Goal: Information Seeking & Learning: Learn about a topic

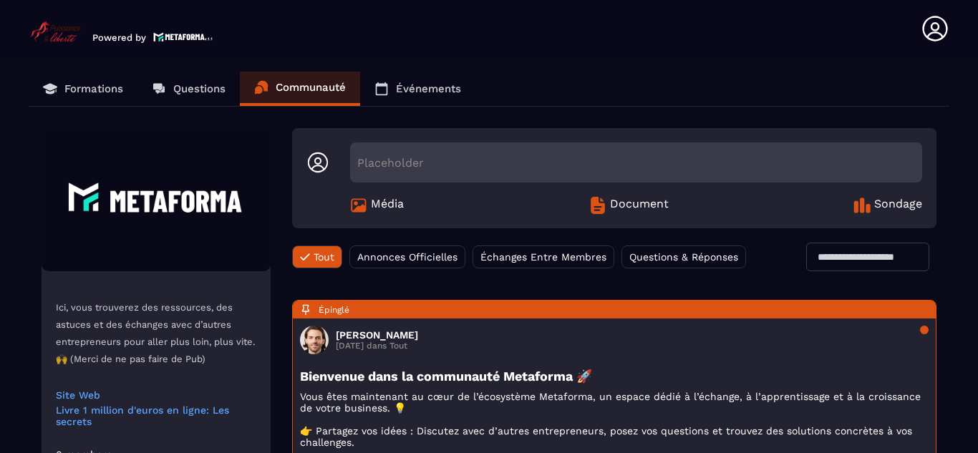
click at [74, 92] on p "Formations" at bounding box center [93, 88] width 59 height 13
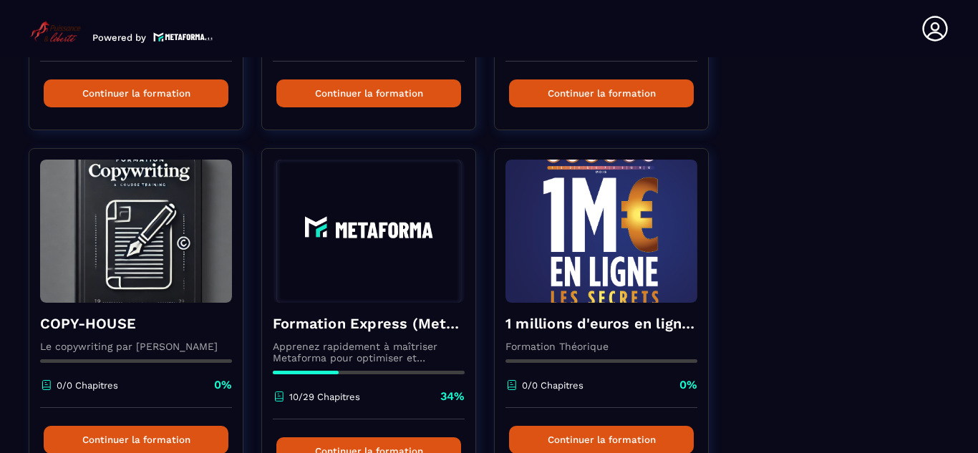
scroll to position [478, 0]
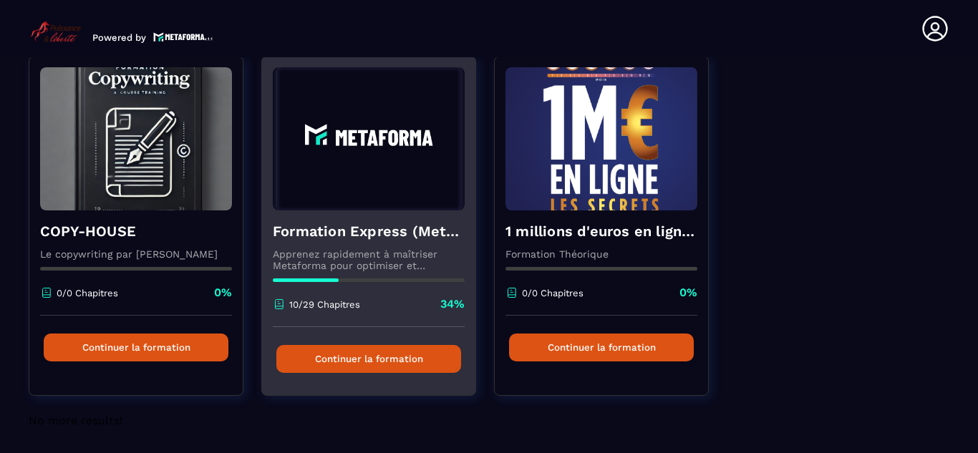
click at [331, 178] on img at bounding box center [369, 138] width 192 height 143
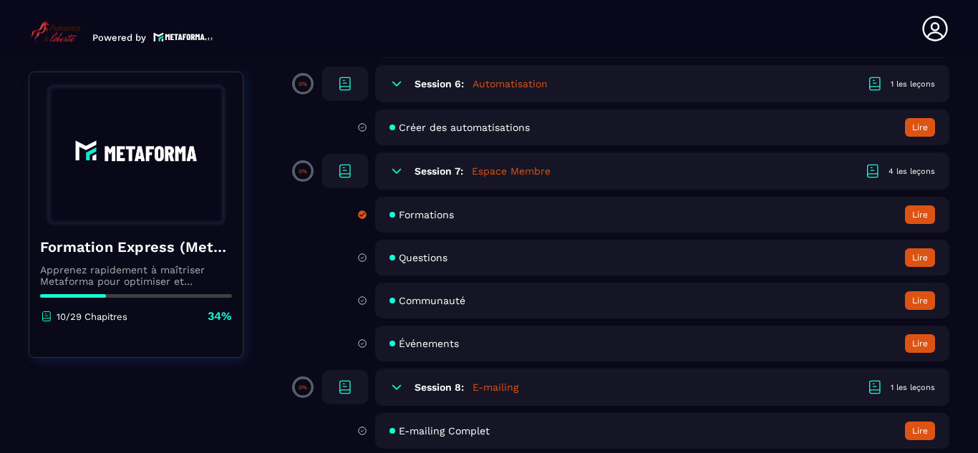
scroll to position [1241, 0]
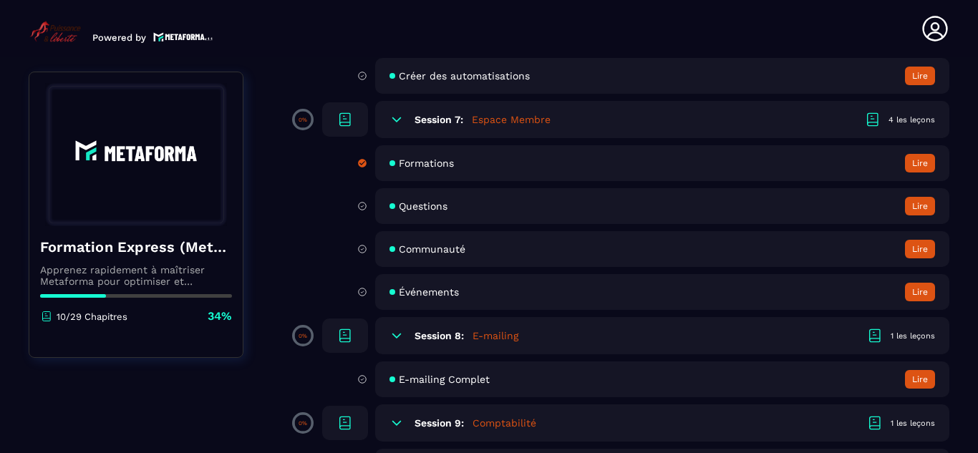
click at [466, 121] on div "Session 7: Espace Membre 4 les leçons" at bounding box center [662, 119] width 574 height 37
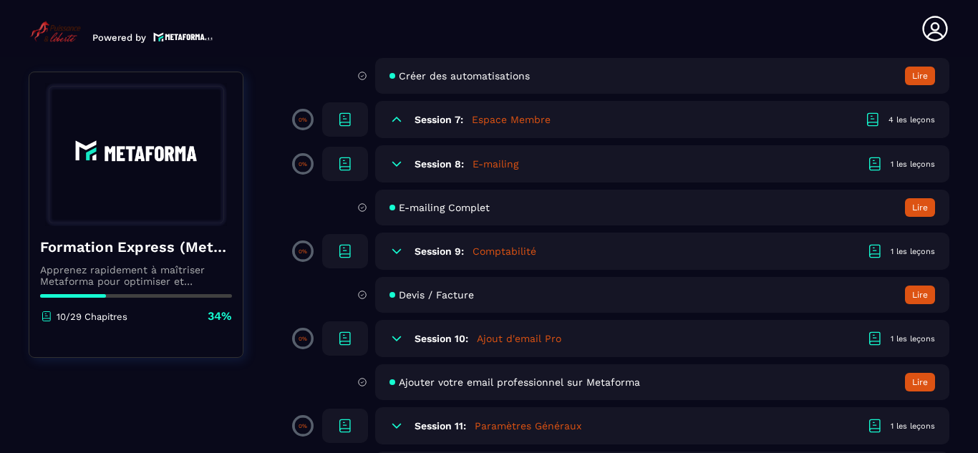
scroll to position [1051, 0]
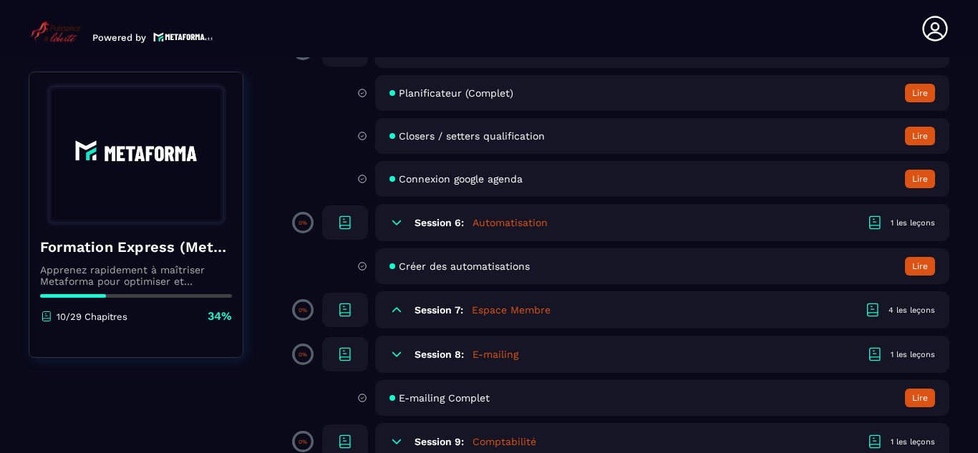
click at [389, 312] on div "Session 7: Espace Membre 4 les leçons" at bounding box center [662, 309] width 574 height 37
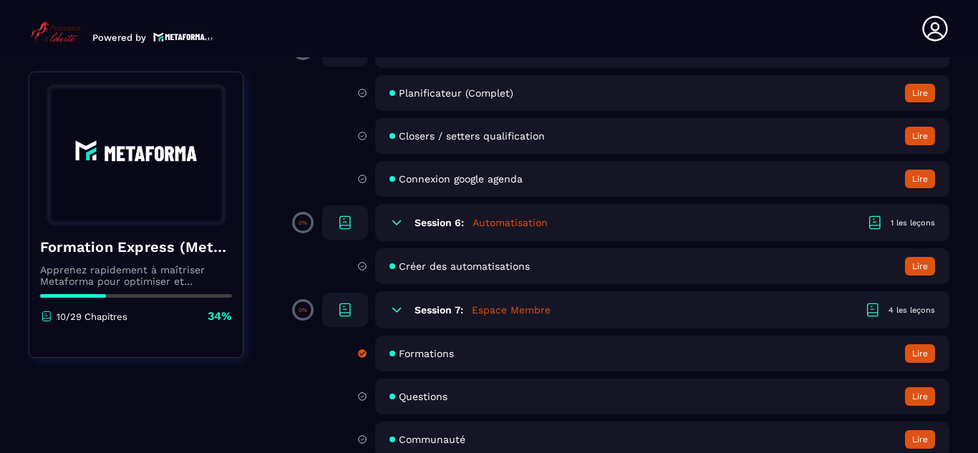
click at [451, 349] on span "Formations" at bounding box center [426, 353] width 55 height 11
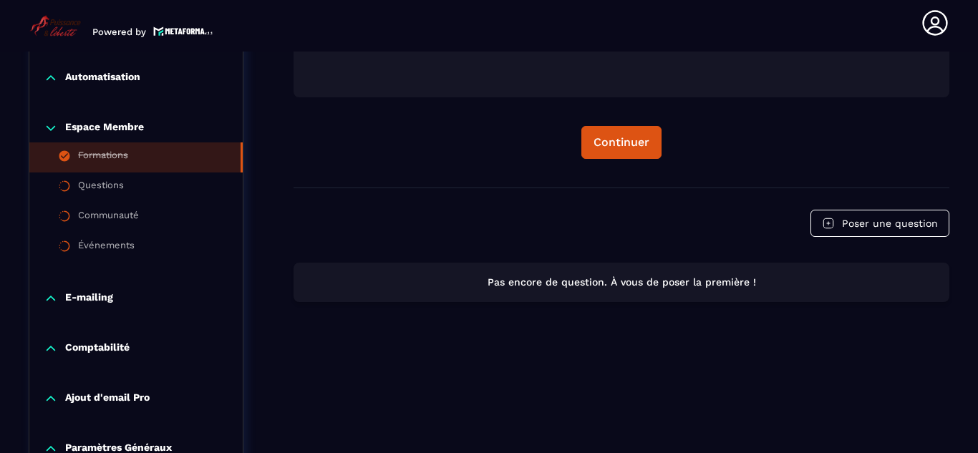
scroll to position [556, 0]
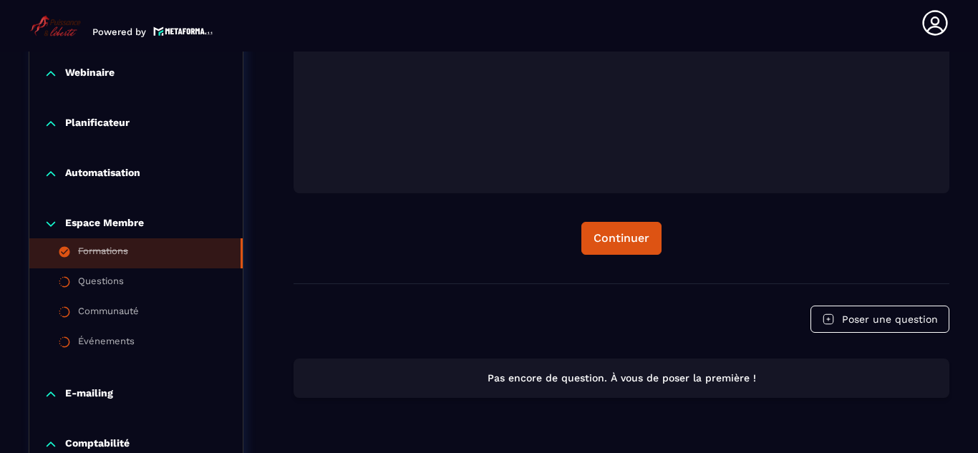
click at [53, 223] on icon at bounding box center [51, 224] width 14 height 14
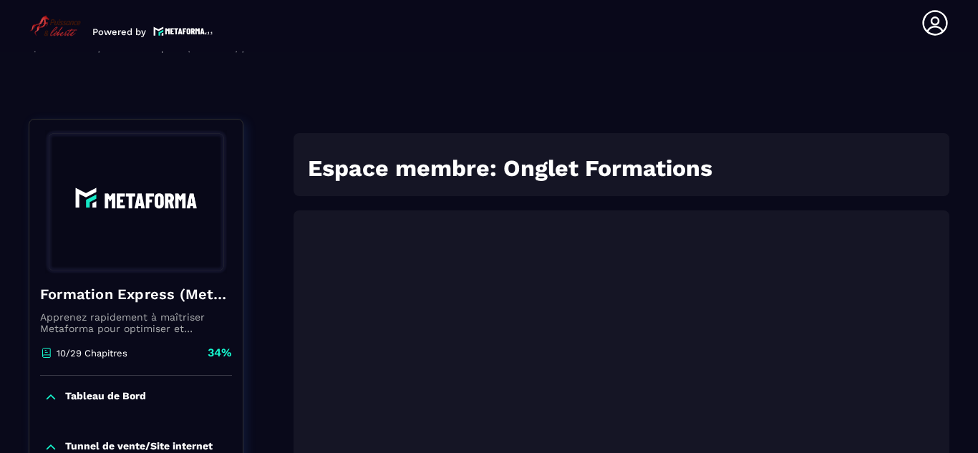
scroll to position [79, 0]
